Goal: Task Accomplishment & Management: Manage account settings

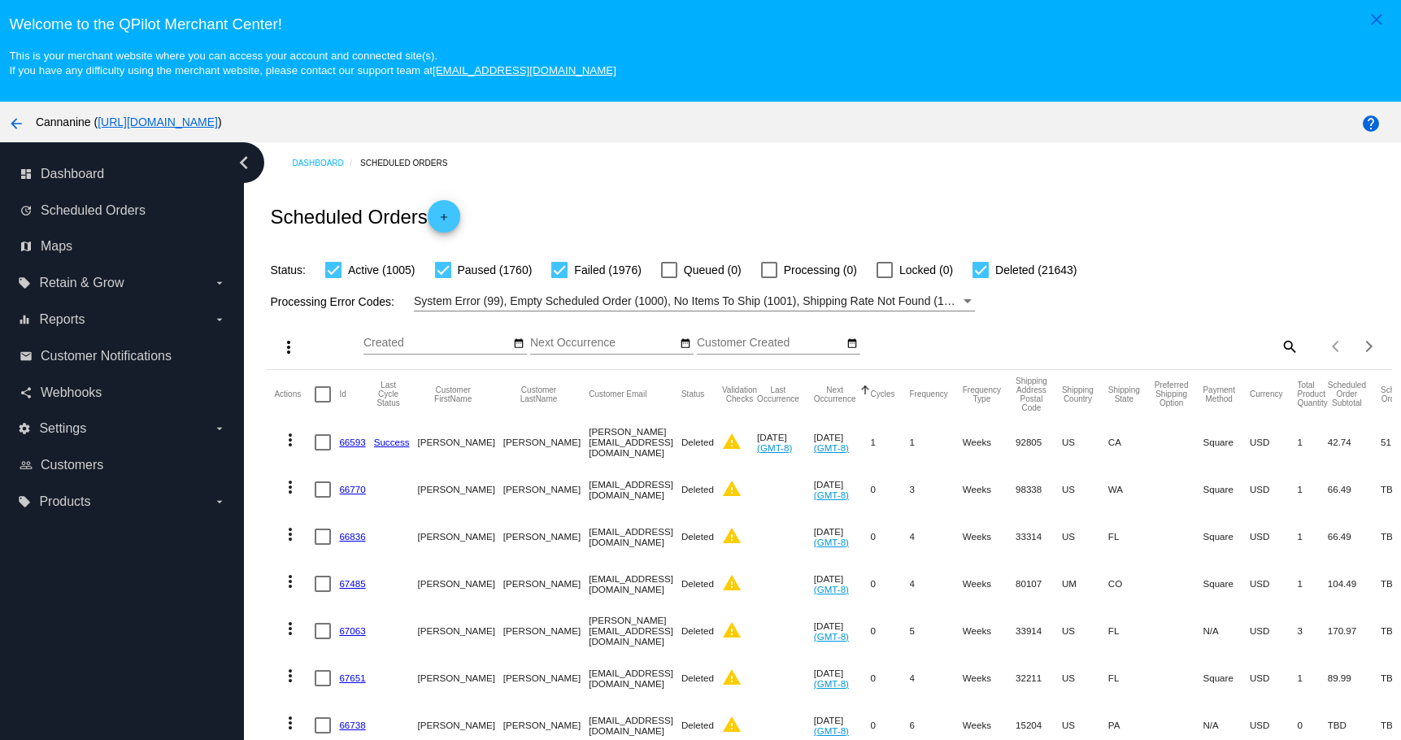
click at [1279, 347] on mat-icon "search" at bounding box center [1289, 345] width 20 height 25
click at [1126, 345] on input "Search" at bounding box center [1158, 343] width 281 height 13
paste input "wendyb285@gmail.com"
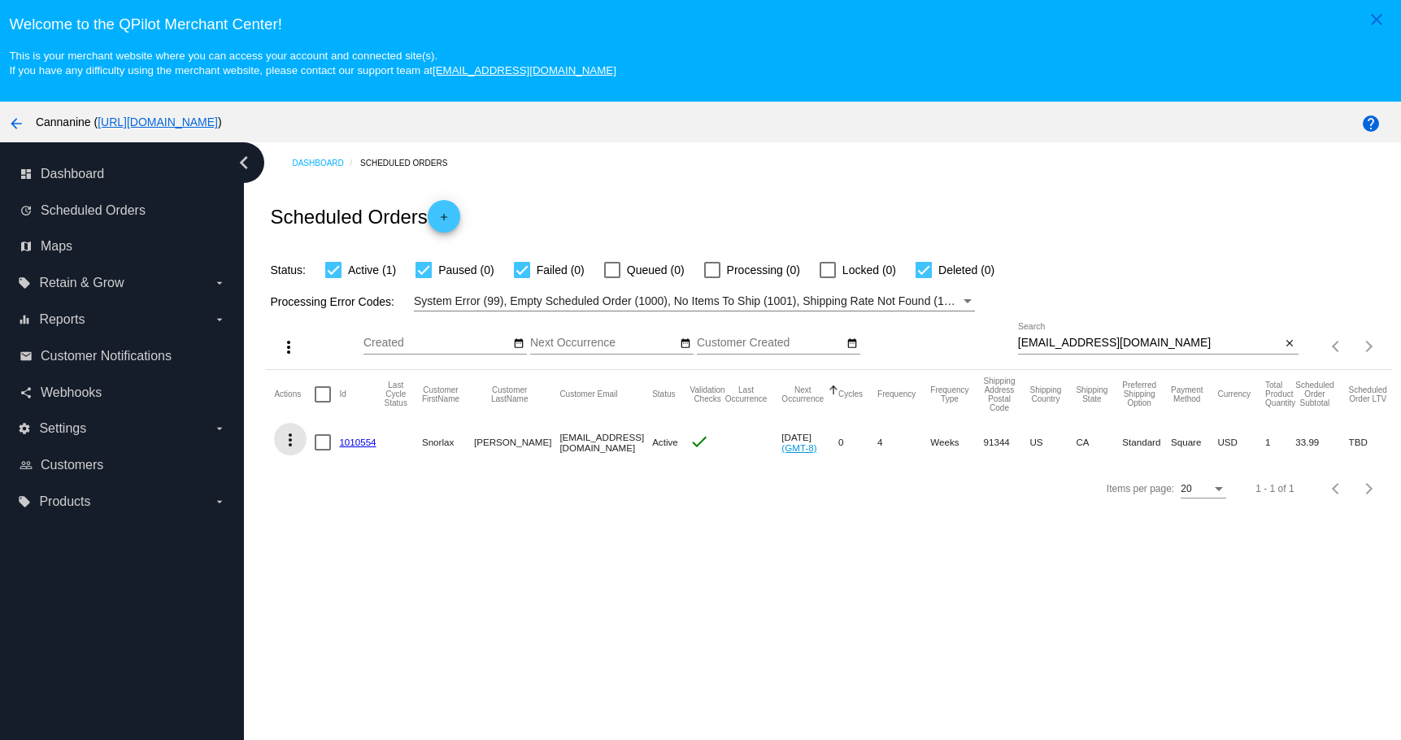
click at [292, 435] on mat-icon "more_vert" at bounding box center [291, 440] width 20 height 20
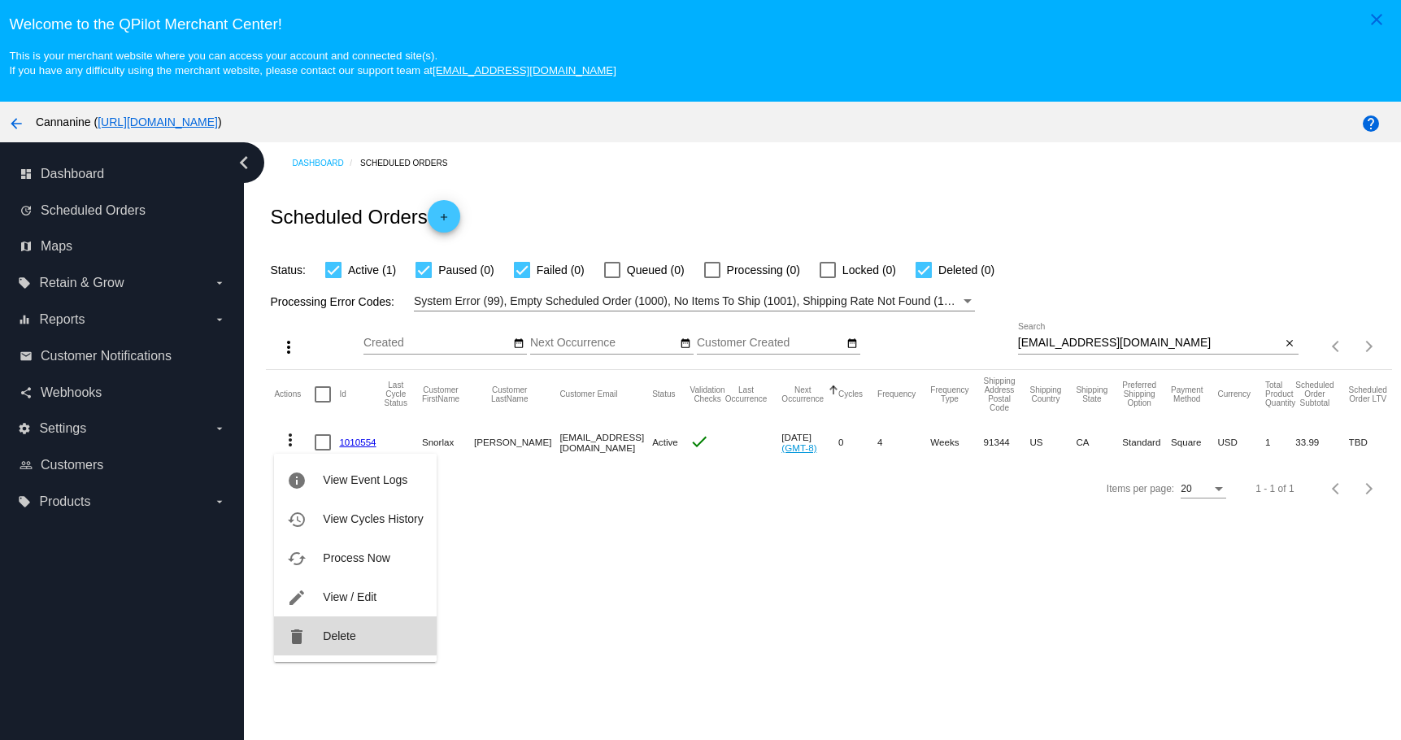
click at [329, 631] on span "Delete" at bounding box center [339, 635] width 33 height 13
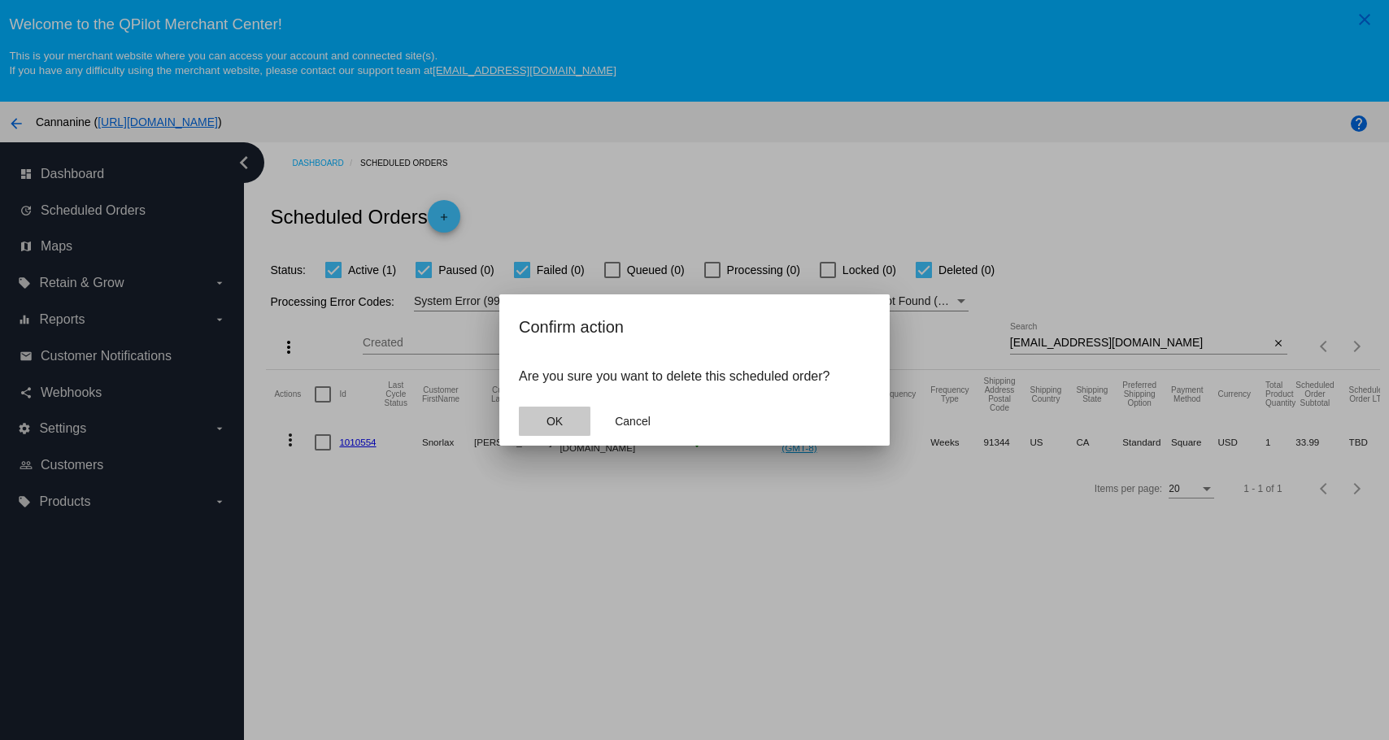
click at [556, 429] on button "OK" at bounding box center [555, 421] width 72 height 29
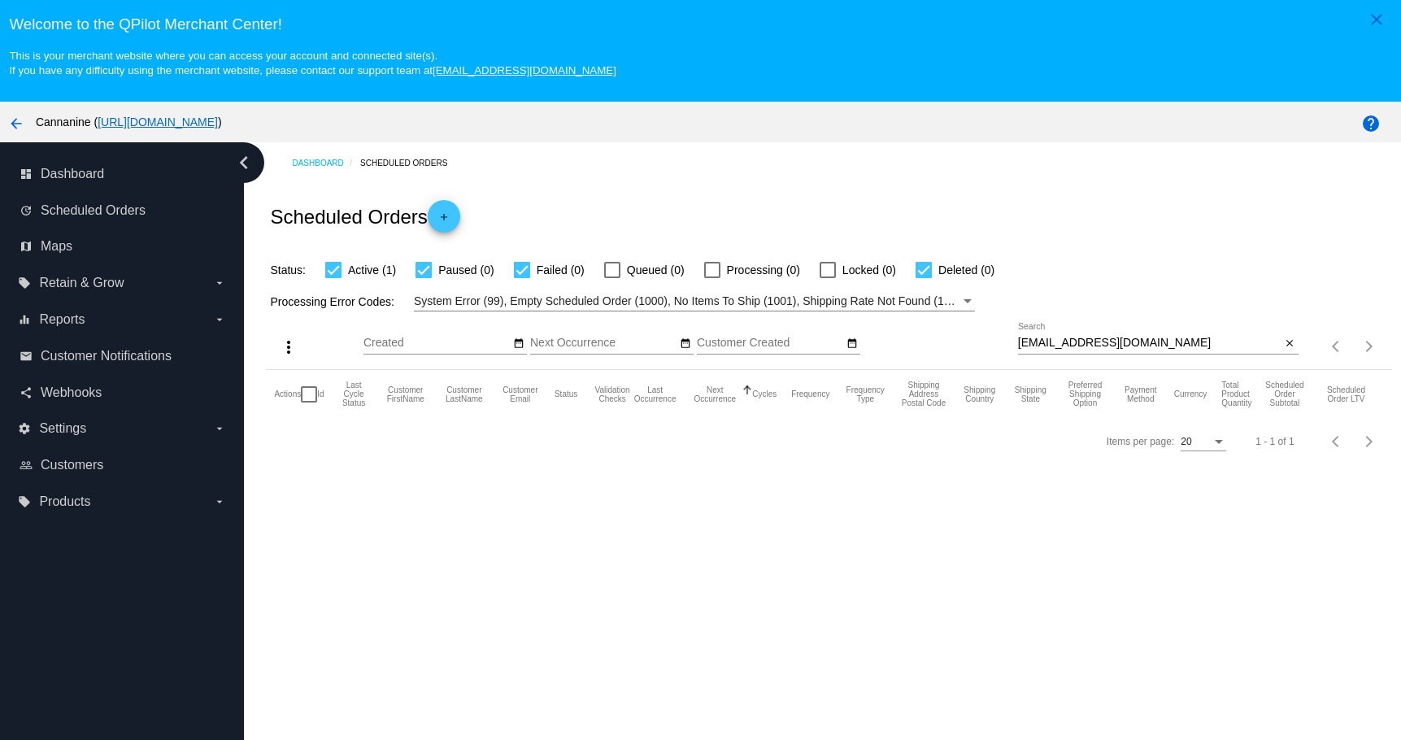
click at [1169, 336] on div "wendyb285@gmail.com Search" at bounding box center [1149, 339] width 263 height 32
type input "wendyb285@gmail.com"
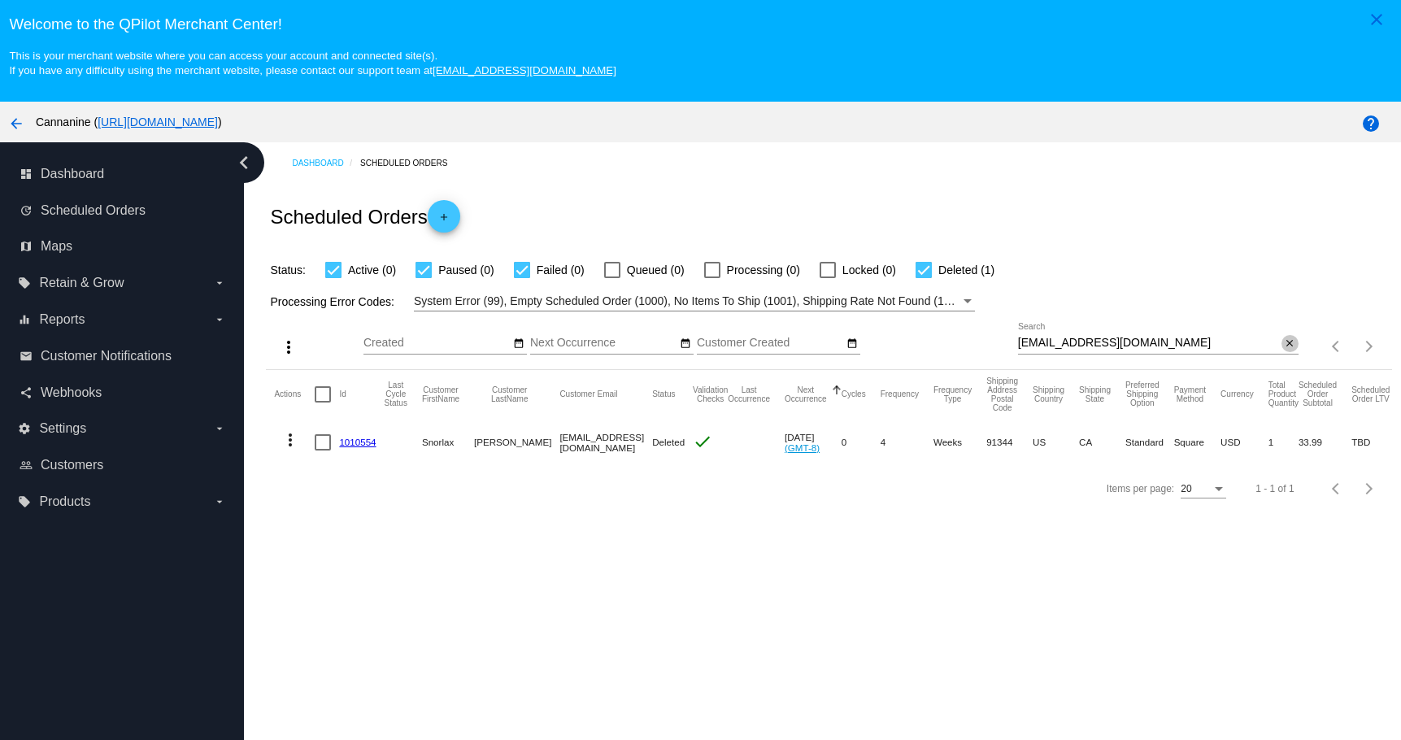
click at [1284, 343] on mat-icon "close" at bounding box center [1289, 343] width 11 height 13
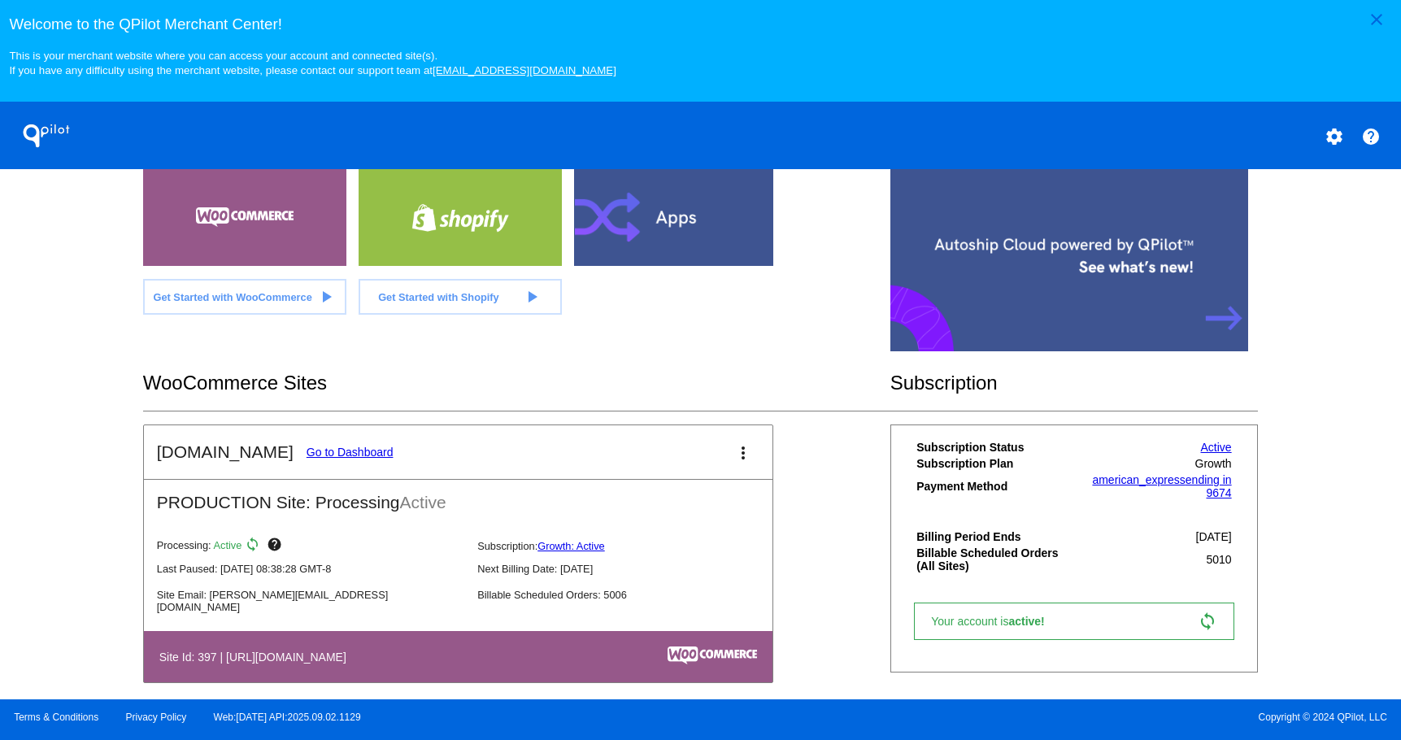
scroll to position [338, 0]
click at [354, 447] on link "Go to Dashboard" at bounding box center [350, 451] width 87 height 13
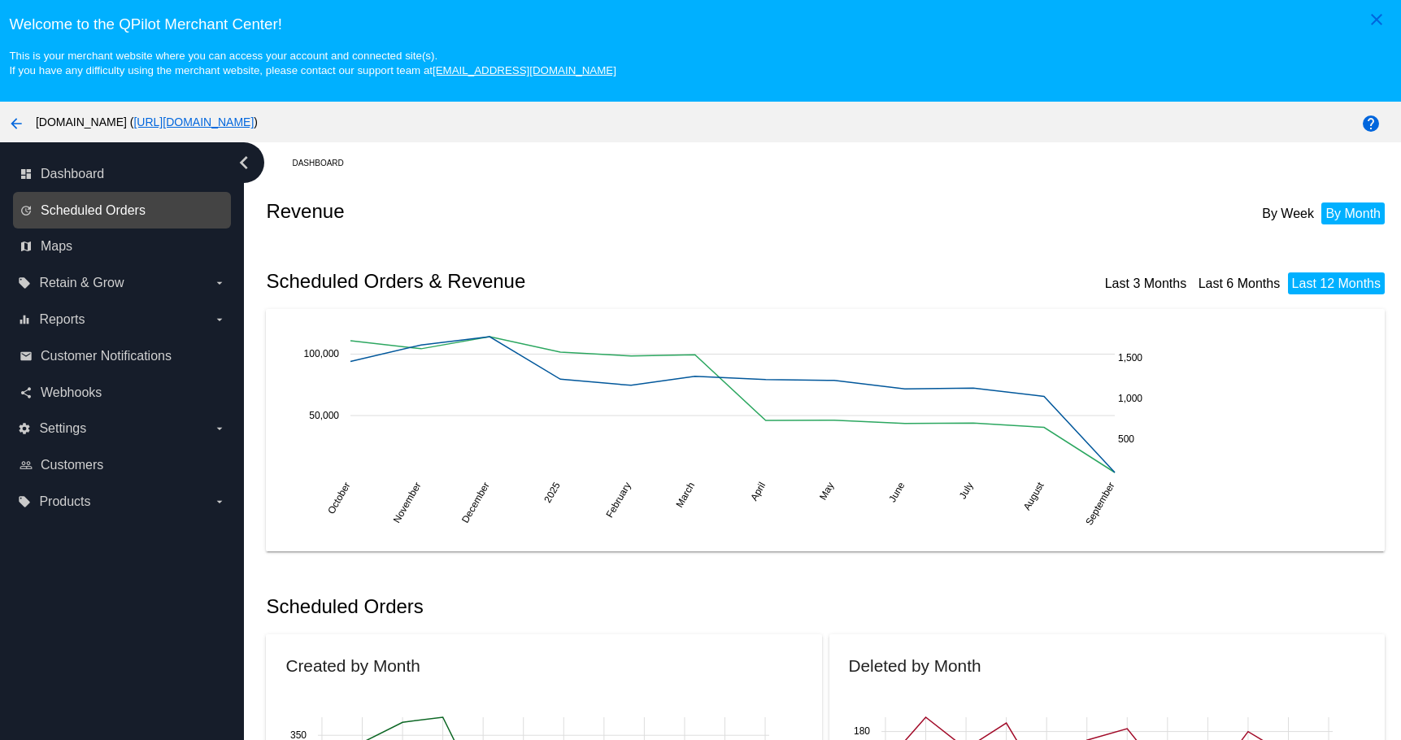
click at [75, 207] on span "Scheduled Orders" at bounding box center [93, 210] width 105 height 15
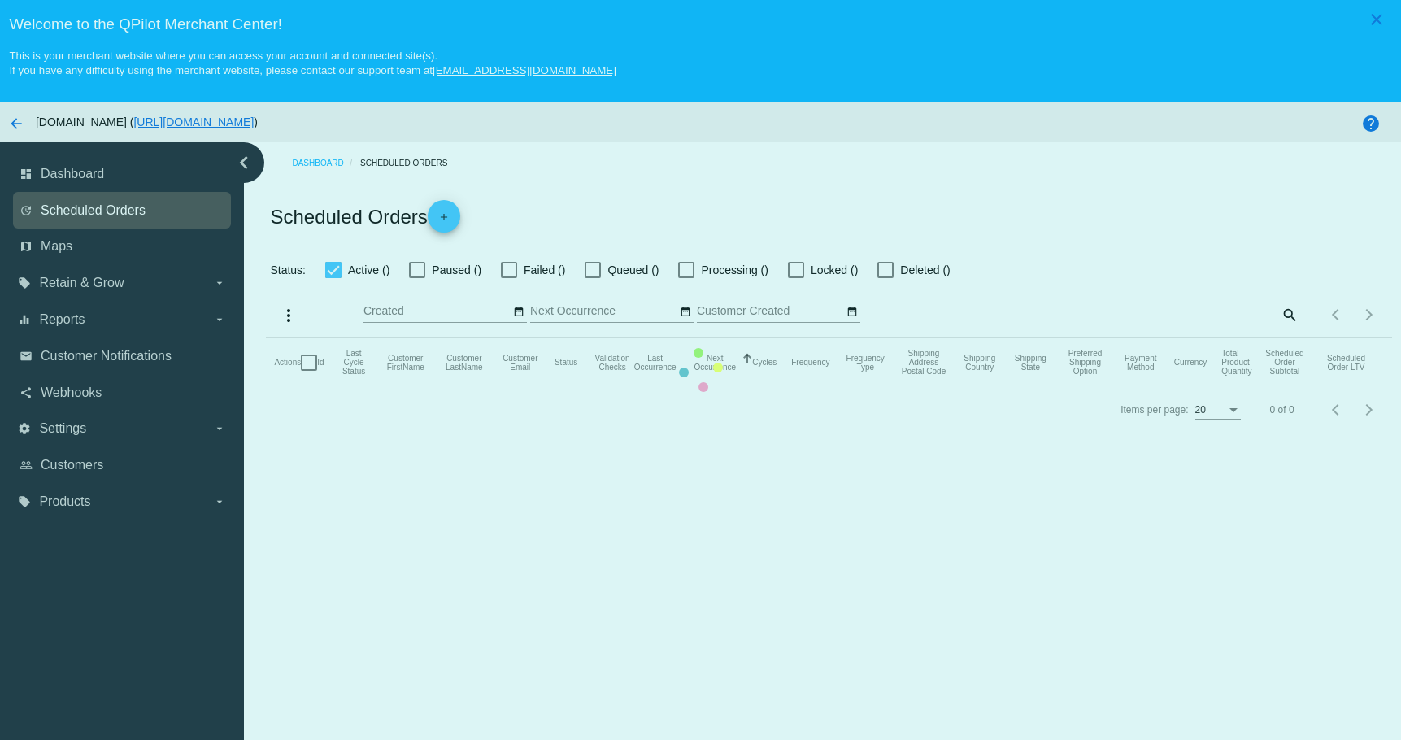
checkbox input "true"
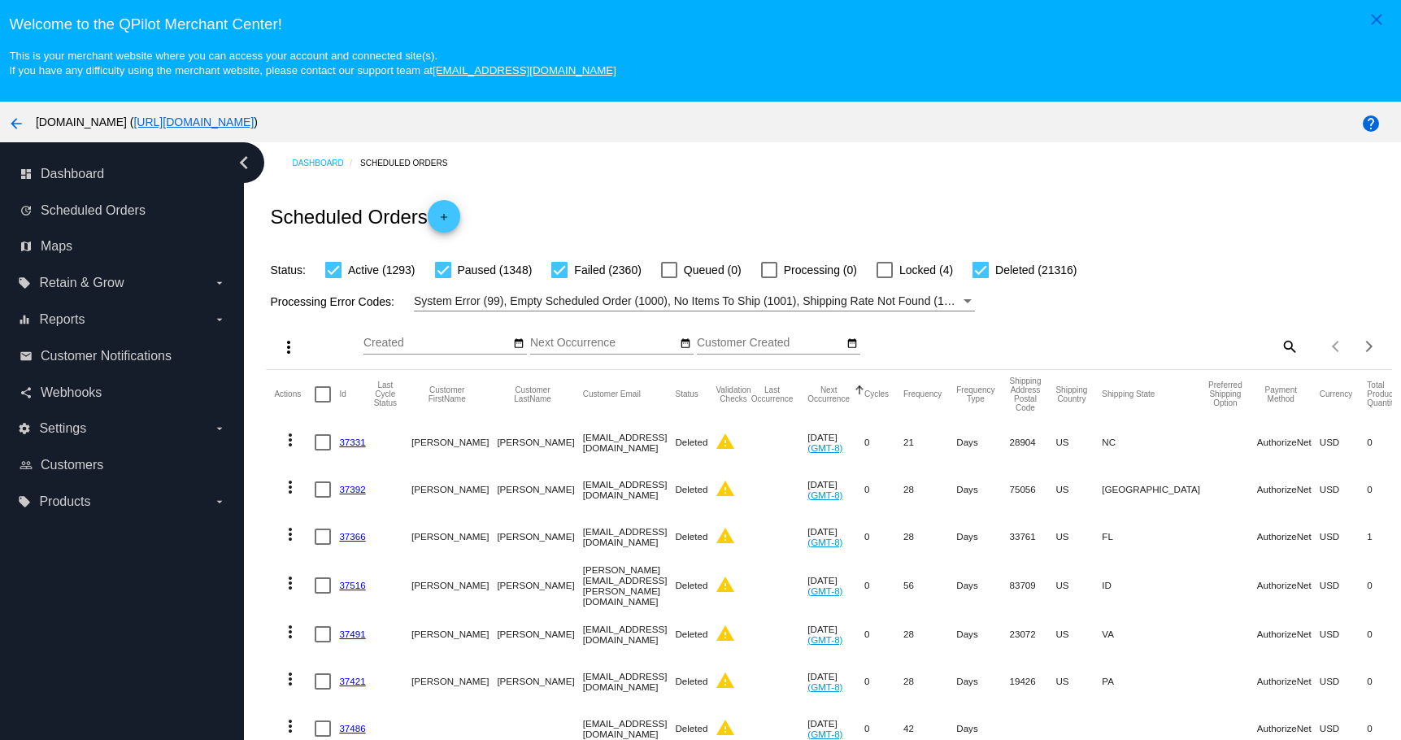
click at [1279, 348] on mat-icon "search" at bounding box center [1289, 345] width 20 height 25
click at [1138, 350] on div "Search" at bounding box center [1158, 339] width 281 height 32
paste input "[EMAIL_ADDRESS][DOMAIN_NAME]"
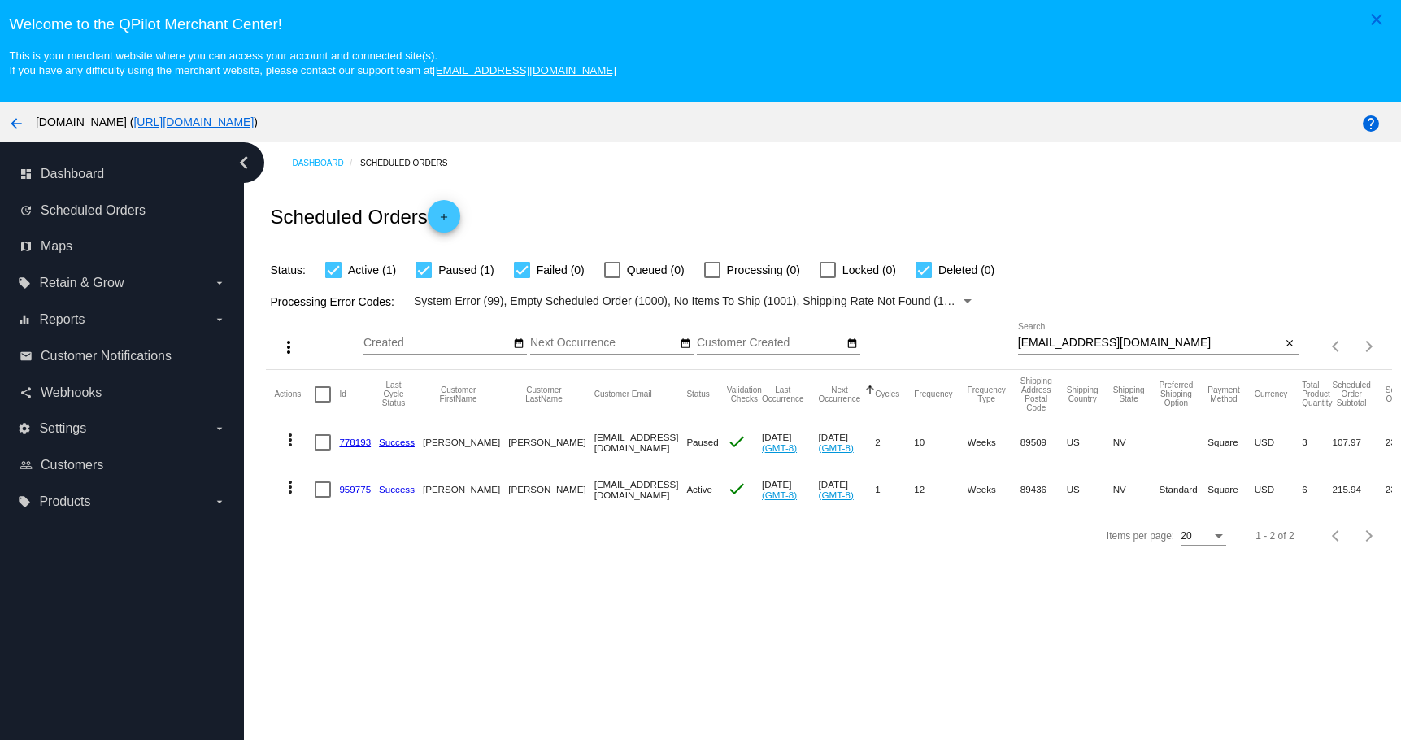
click at [632, 616] on div "Dashboard Scheduled Orders Scheduled Orders add Status: Active (1) Paused (1) F…" at bounding box center [822, 471] width 1157 height 659
click at [1299, 342] on div "Items per page: 20 1 - 2 of 2" at bounding box center [1346, 347] width 94 height 46
click at [1167, 337] on input "[EMAIL_ADDRESS][DOMAIN_NAME]" at bounding box center [1149, 343] width 263 height 13
paste input "[EMAIL_ADDRESS]"
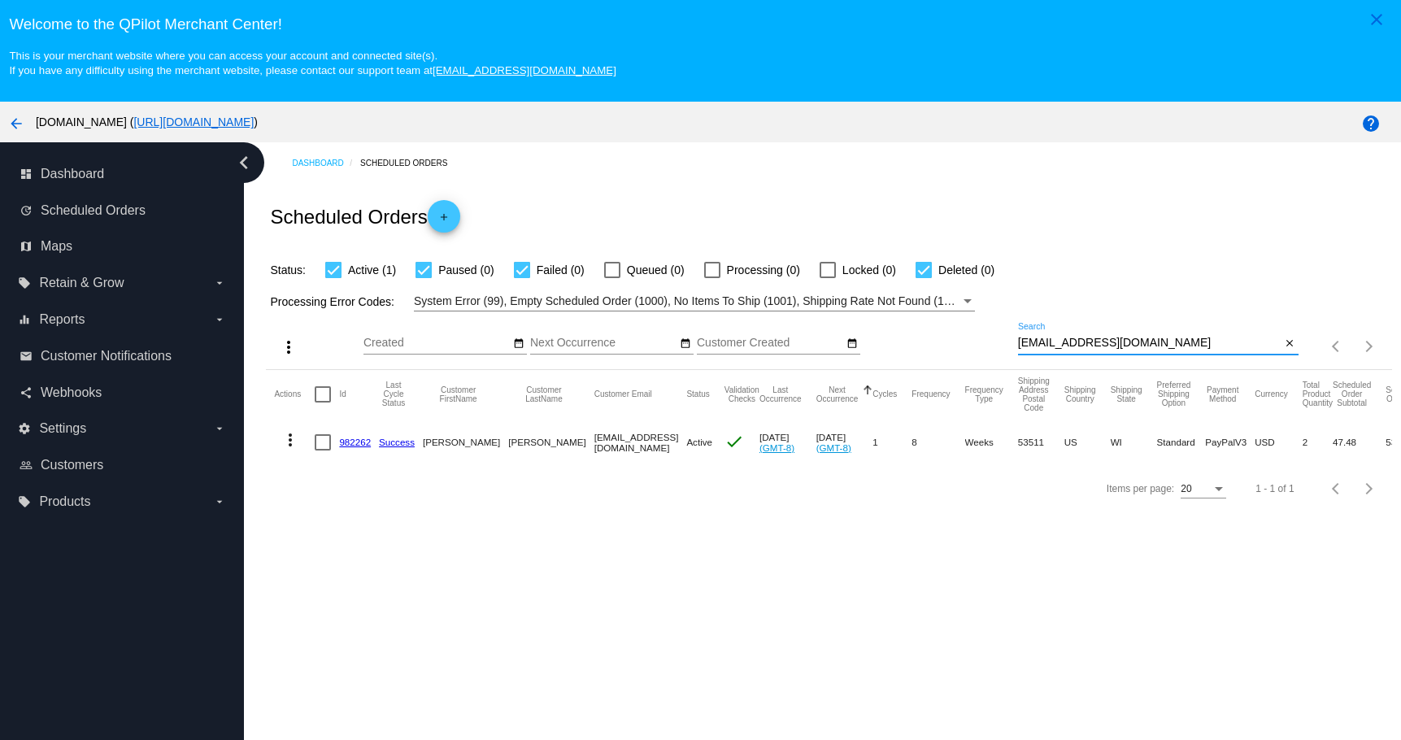
click at [289, 434] on mat-icon "more_vert" at bounding box center [291, 440] width 20 height 20
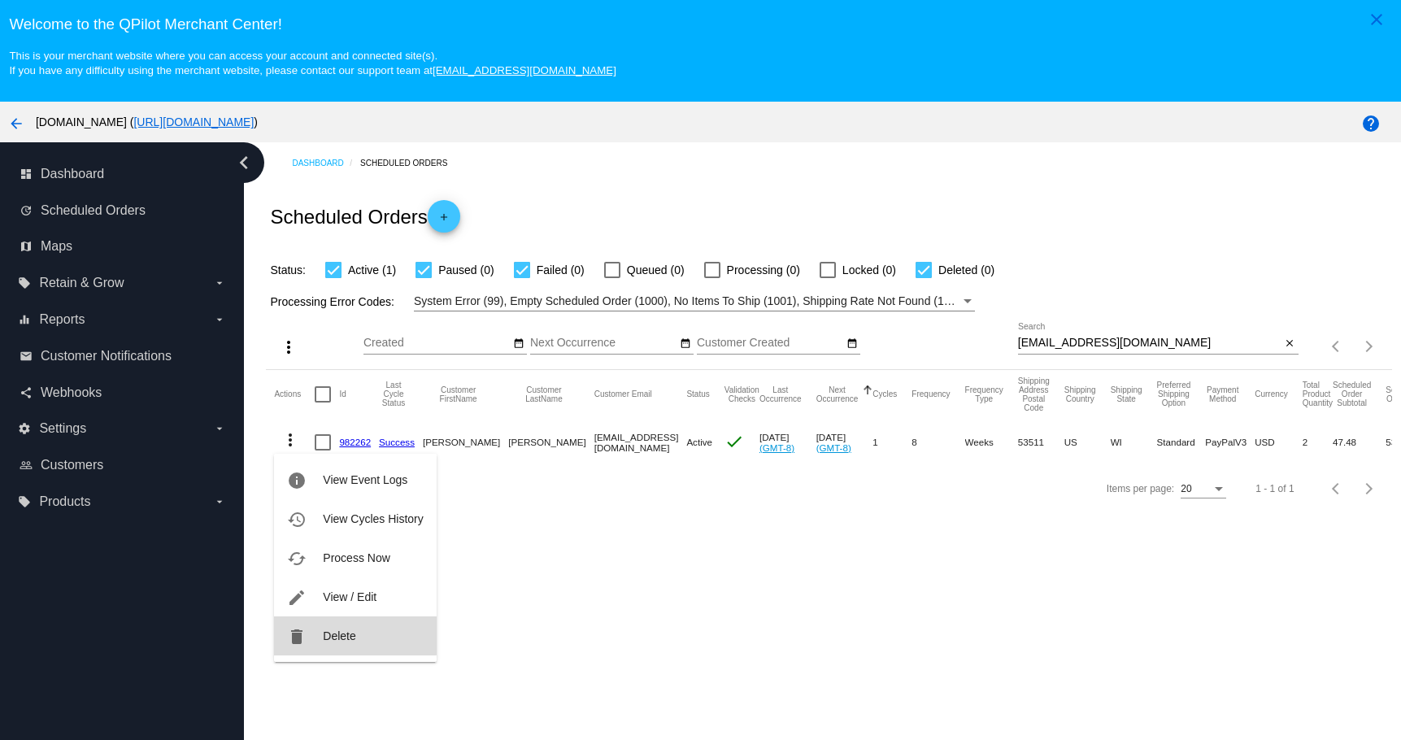
click at [318, 630] on button "delete Delete" at bounding box center [355, 635] width 162 height 39
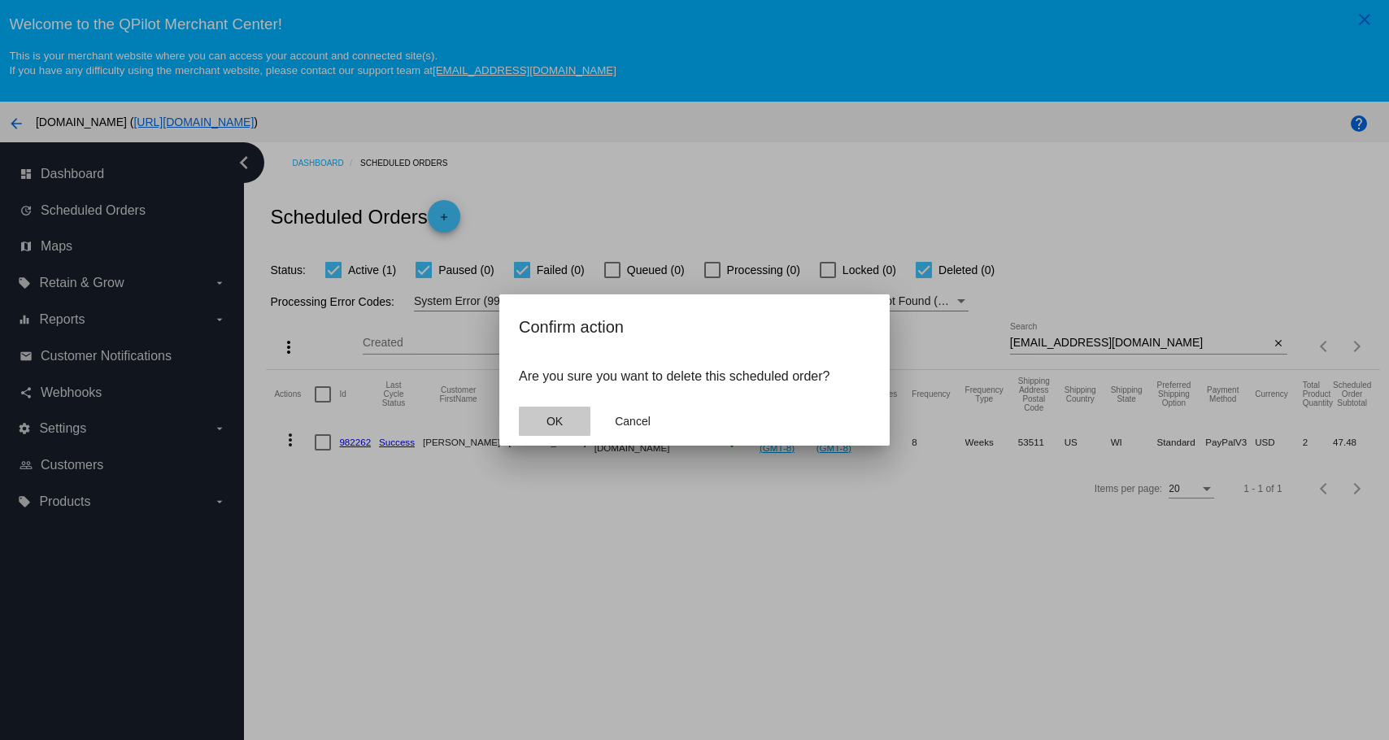
click at [569, 422] on button "OK" at bounding box center [555, 421] width 72 height 29
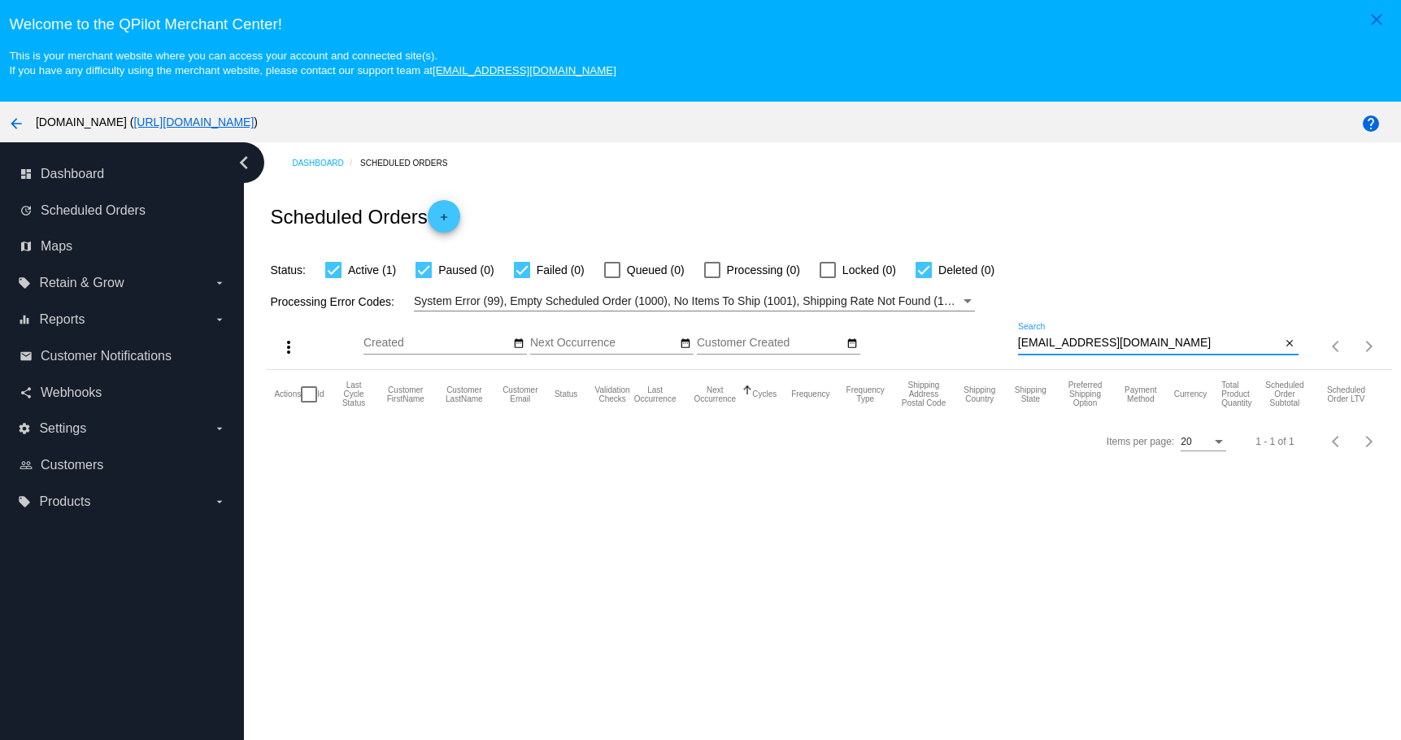
click at [1172, 343] on input "[EMAIL_ADDRESS][DOMAIN_NAME]" at bounding box center [1149, 343] width 263 height 13
type input "[EMAIL_ADDRESS][DOMAIN_NAME]"
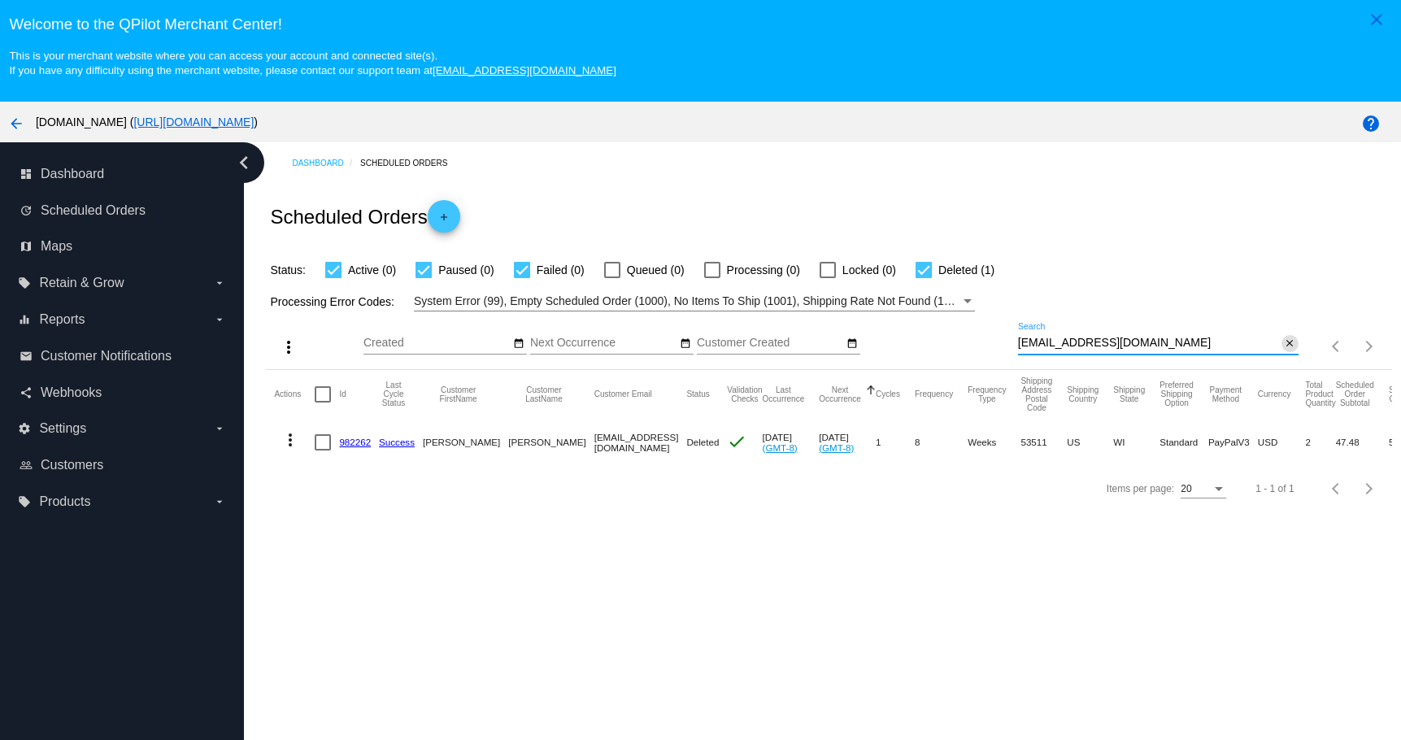
click at [1284, 340] on mat-icon "close" at bounding box center [1289, 343] width 11 height 13
